Goal: Information Seeking & Learning: Learn about a topic

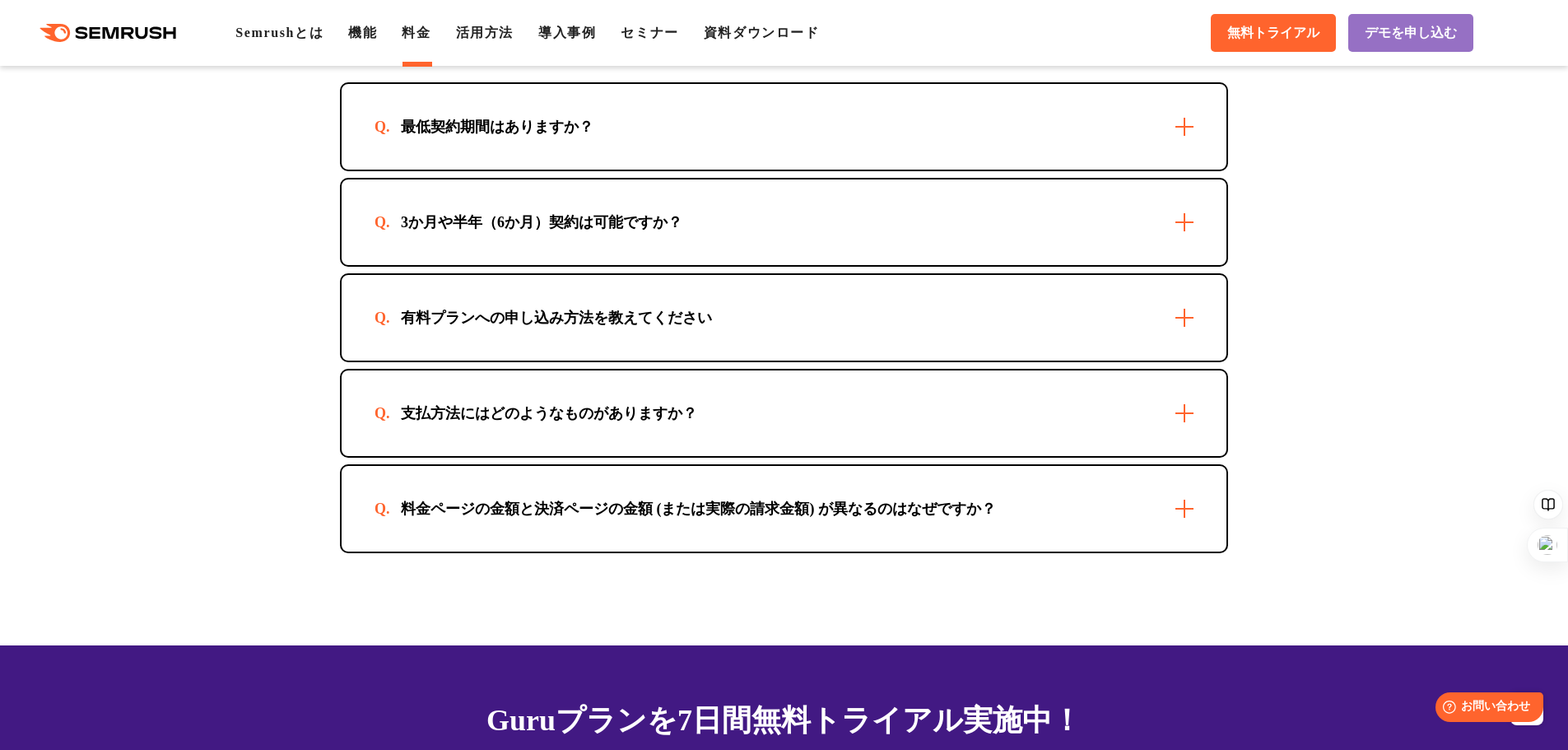
scroll to position [4695, 0]
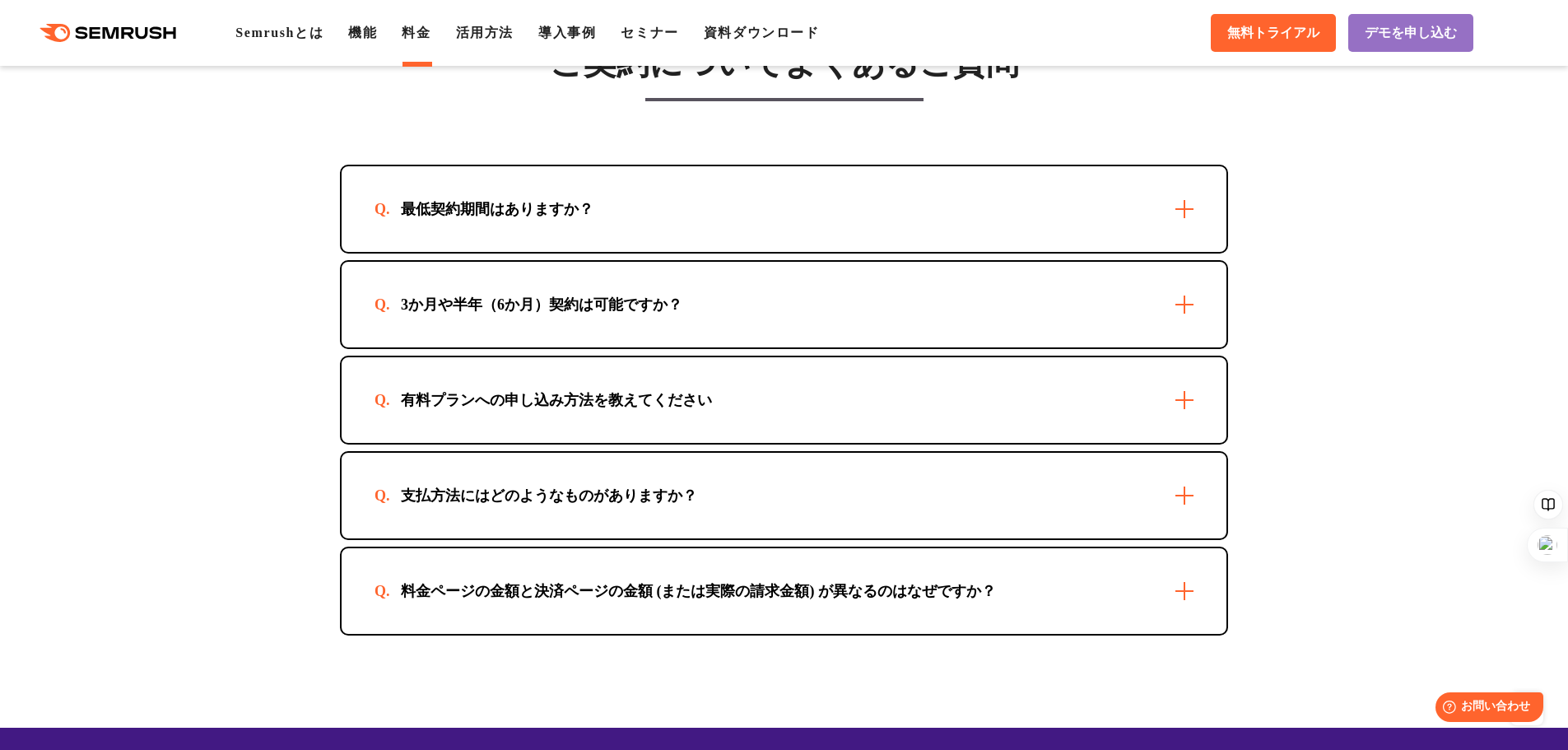
click at [1032, 481] on div "支払方法にはどのようなものがありますか？" at bounding box center [784, 495] width 885 height 85
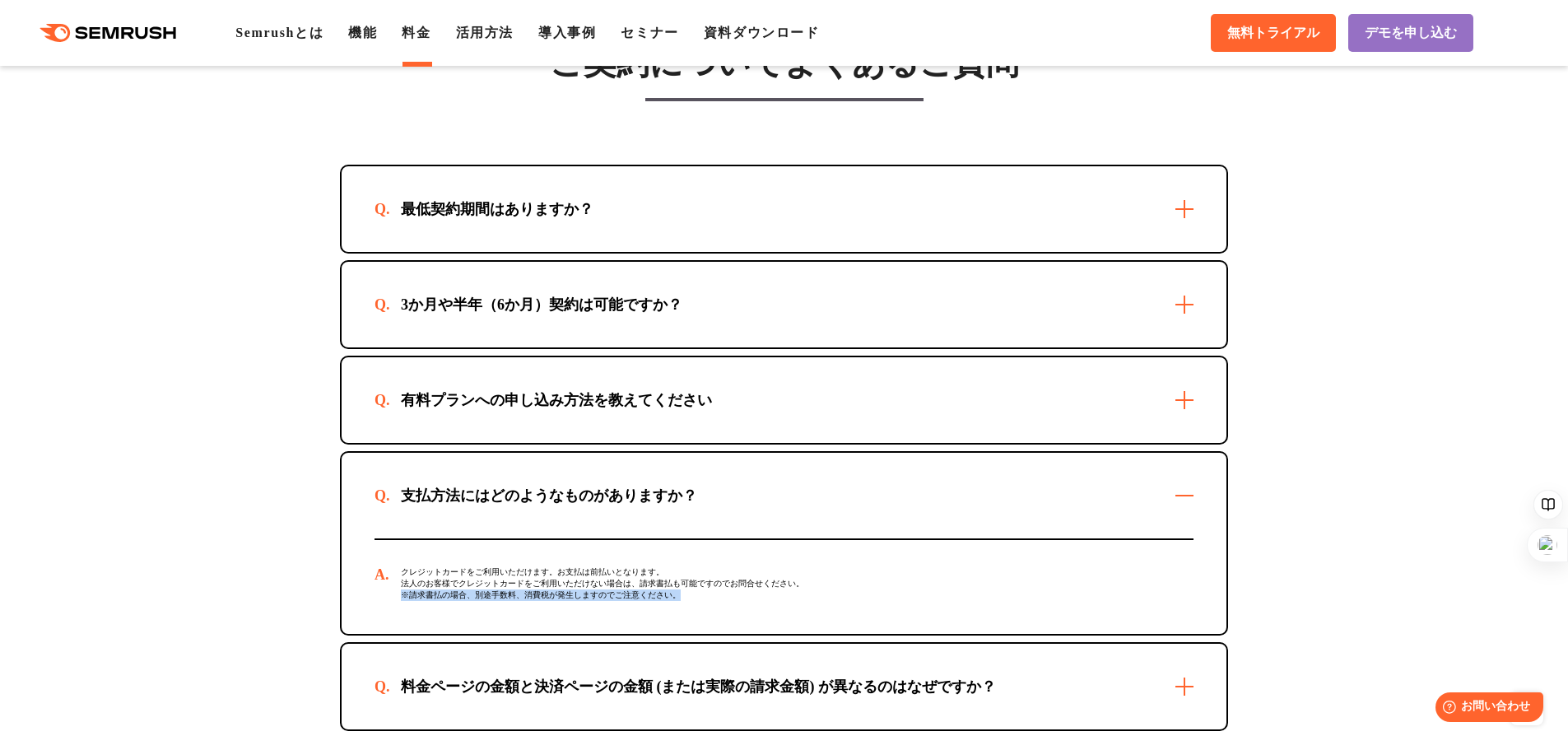
drag, startPoint x: 402, startPoint y: 600, endPoint x: 748, endPoint y: 598, distance: 346.0
click at [748, 598] on div "クレジットカードをご利用いただけます。お支払は前払いとなります。 法人のお客様でクレジットカードをご利用いただけない場合は、請求書払も可能ですのでお問合せくだ…" at bounding box center [784, 587] width 819 height 94
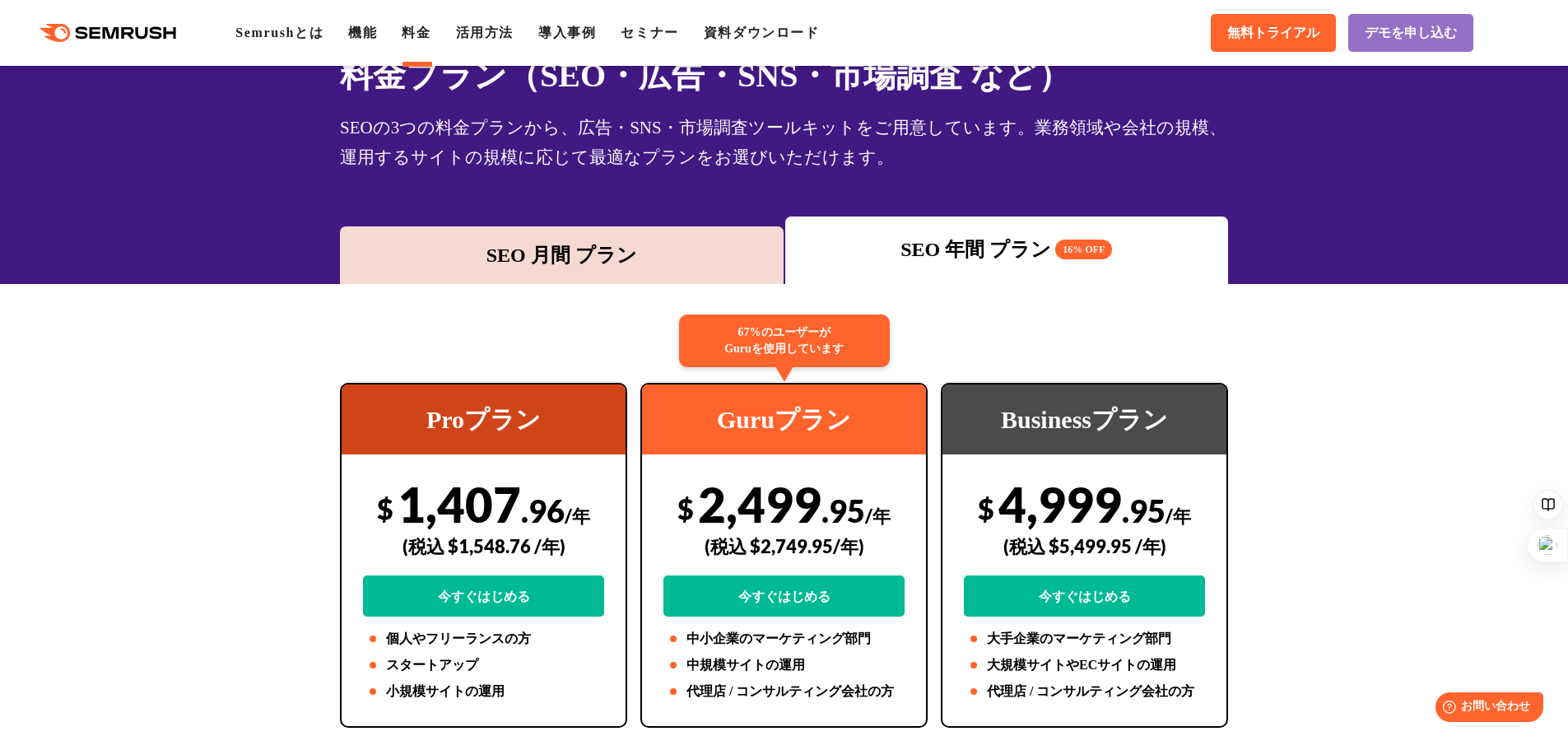
scroll to position [0, 0]
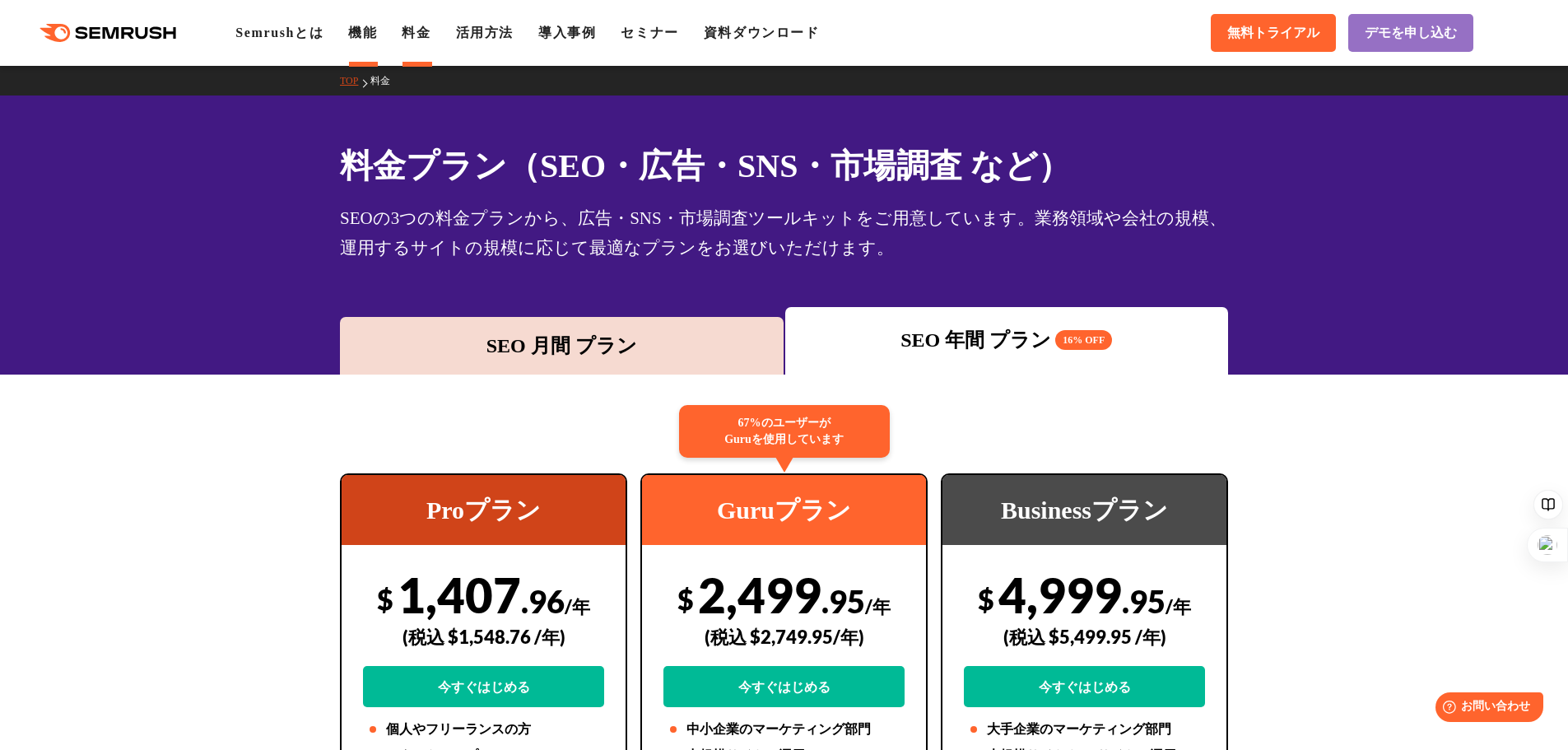
click at [367, 31] on link "機能" at bounding box center [362, 32] width 29 height 14
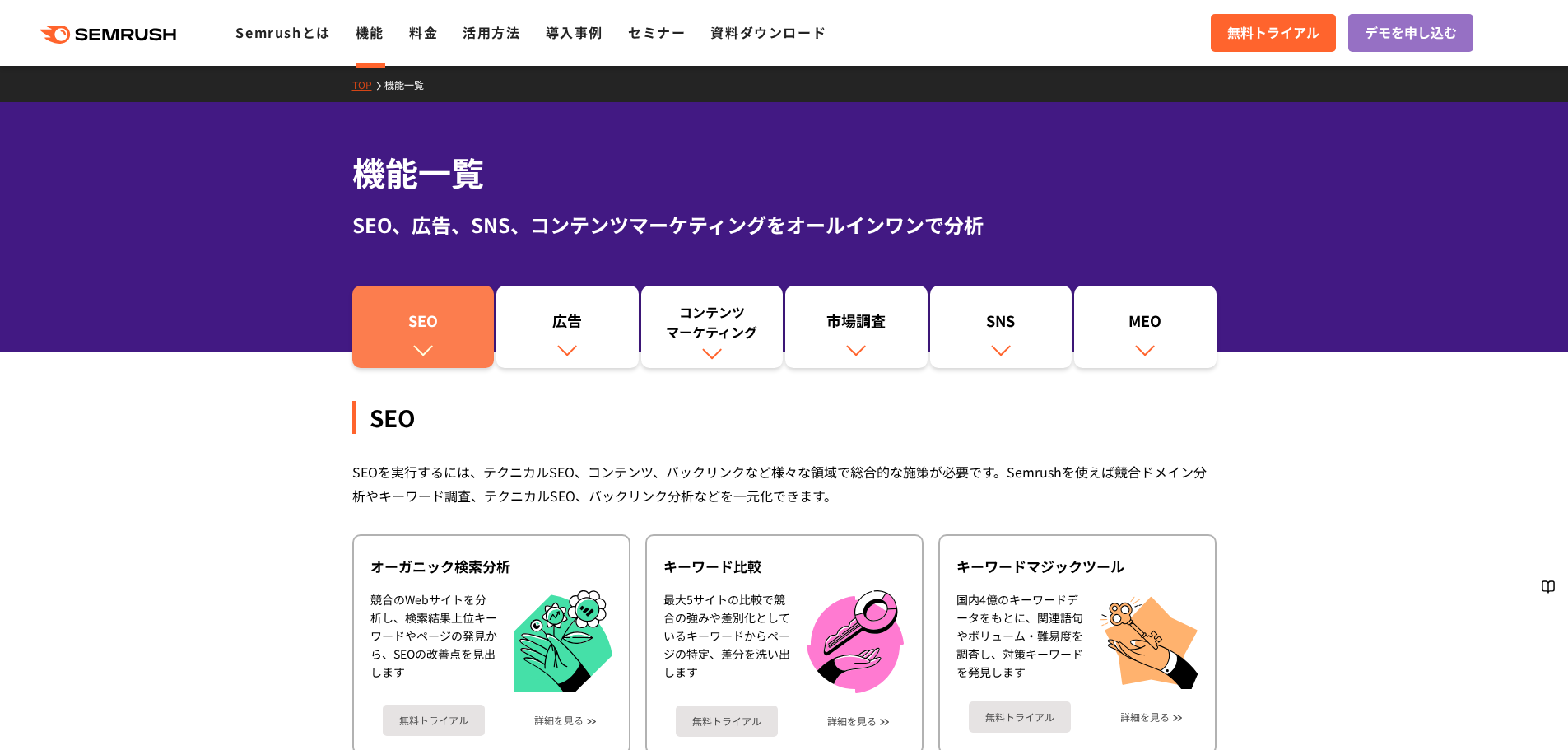
click at [449, 341] on link "SEO" at bounding box center [424, 327] width 143 height 82
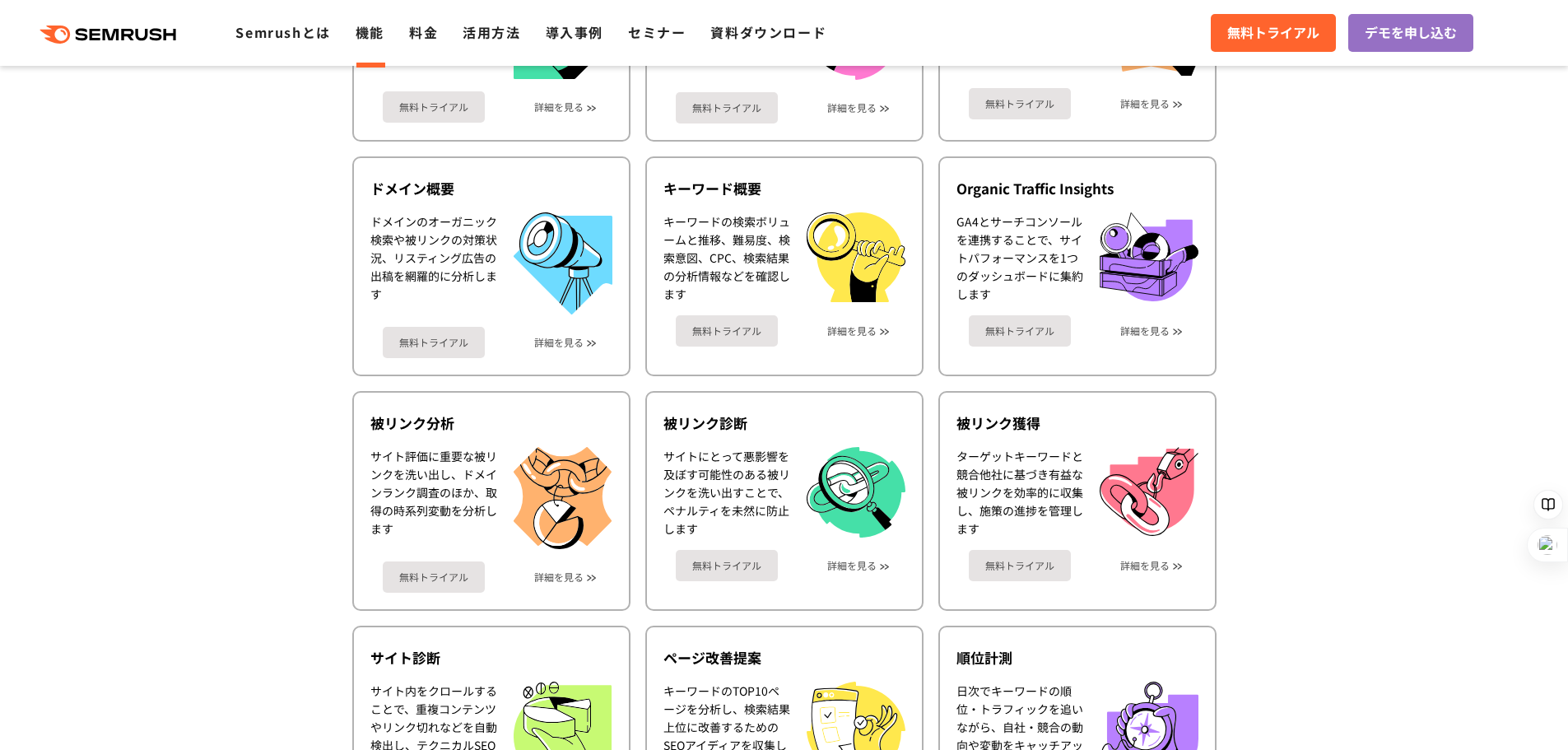
scroll to position [780, 0]
